Goal: Task Accomplishment & Management: Use online tool/utility

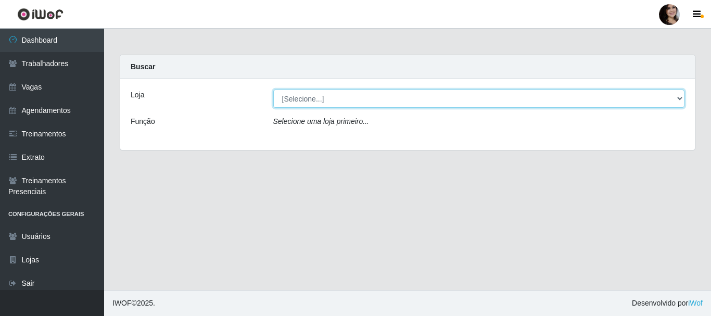
click at [453, 91] on select "[Selecione...] SuperFácil Atacado - [PERSON_NAME]" at bounding box center [479, 99] width 412 height 18
select select "399"
click at [273, 90] on select "[Selecione...] SuperFácil Atacado - [PERSON_NAME]" at bounding box center [479, 99] width 412 height 18
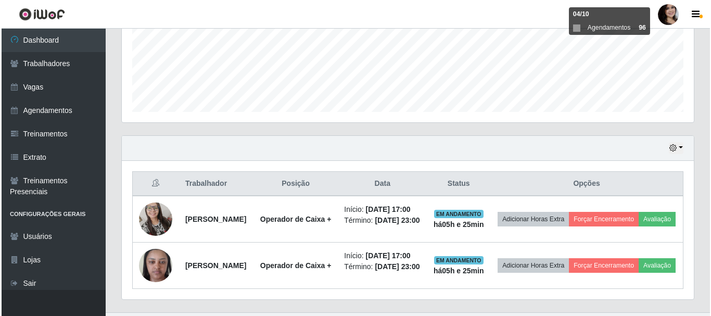
scroll to position [320, 0]
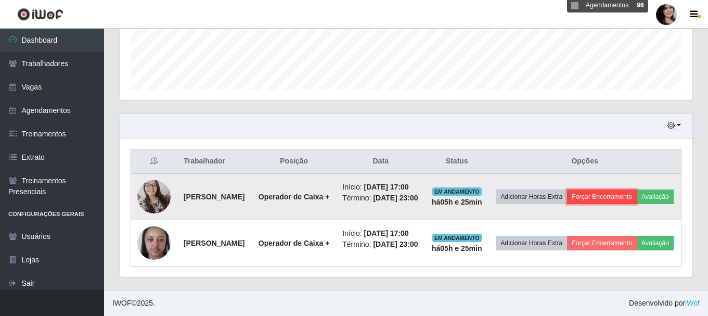
click at [637, 189] on button "Forçar Encerramento" at bounding box center [602, 196] width 70 height 15
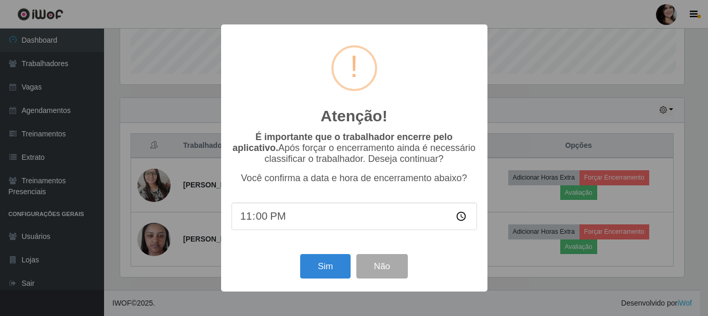
scroll to position [216, 567]
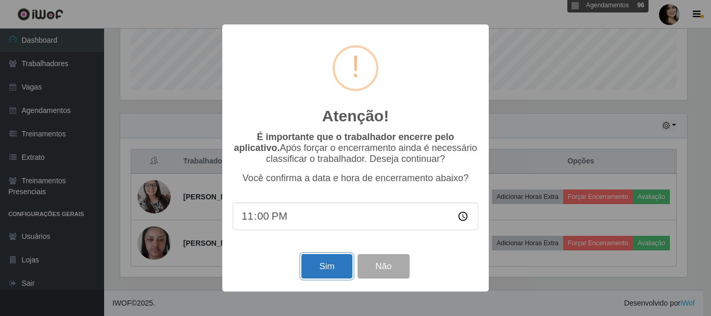
click at [318, 265] on button "Sim" at bounding box center [326, 266] width 50 height 24
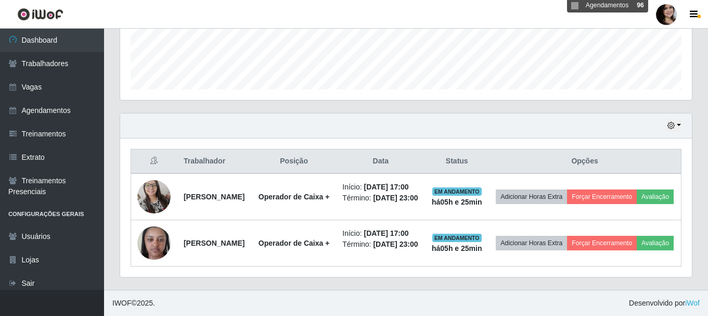
scroll to position [216, 572]
click at [567, 189] on button "Forçar Encerramento" at bounding box center [602, 196] width 70 height 15
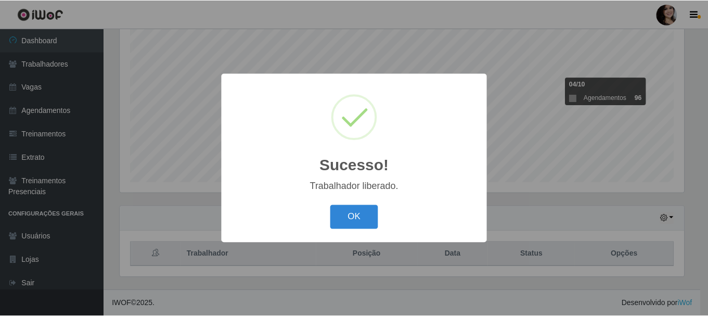
scroll to position [190, 0]
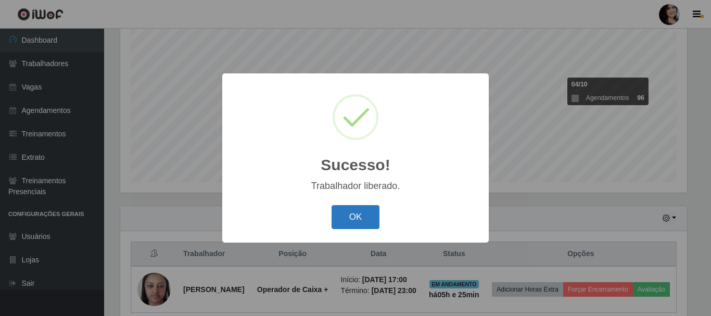
click at [360, 211] on button "OK" at bounding box center [356, 217] width 48 height 24
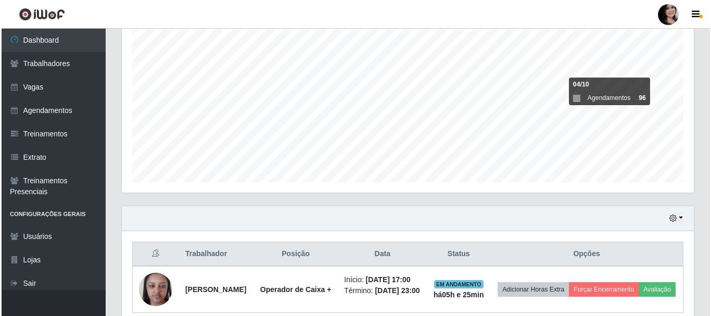
scroll to position [255, 0]
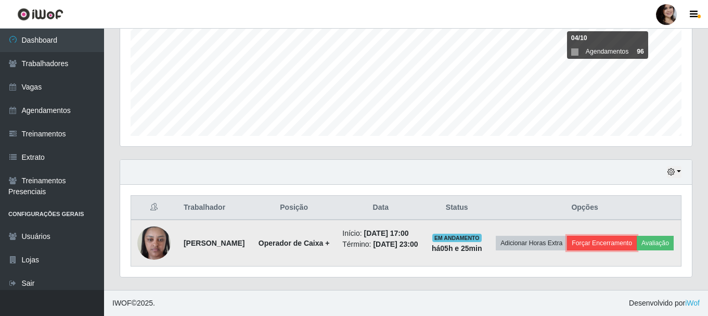
click at [637, 236] on button "Forçar Encerramento" at bounding box center [602, 243] width 70 height 15
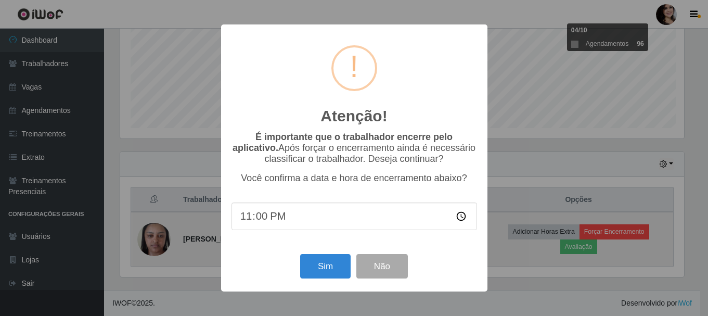
scroll to position [216, 567]
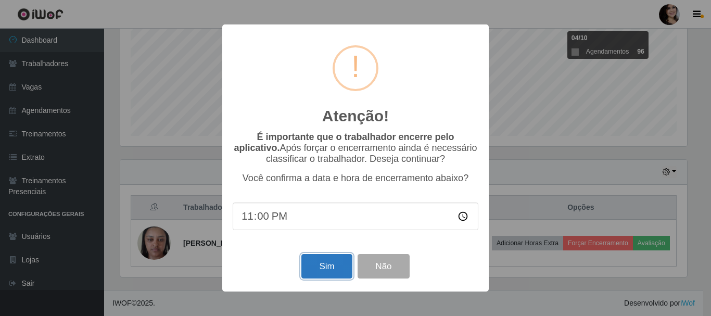
click at [325, 264] on button "Sim" at bounding box center [326, 266] width 50 height 24
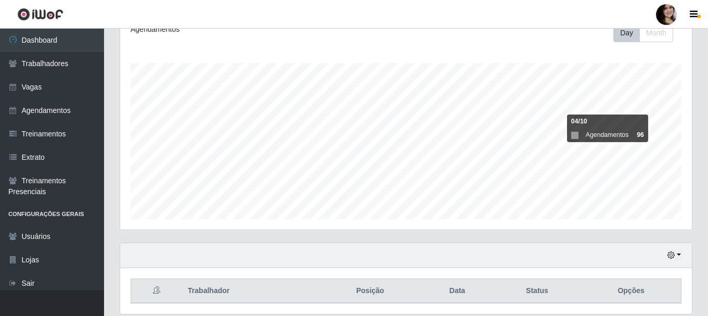
scroll to position [190, 0]
